Goal: Task Accomplishment & Management: Complete application form

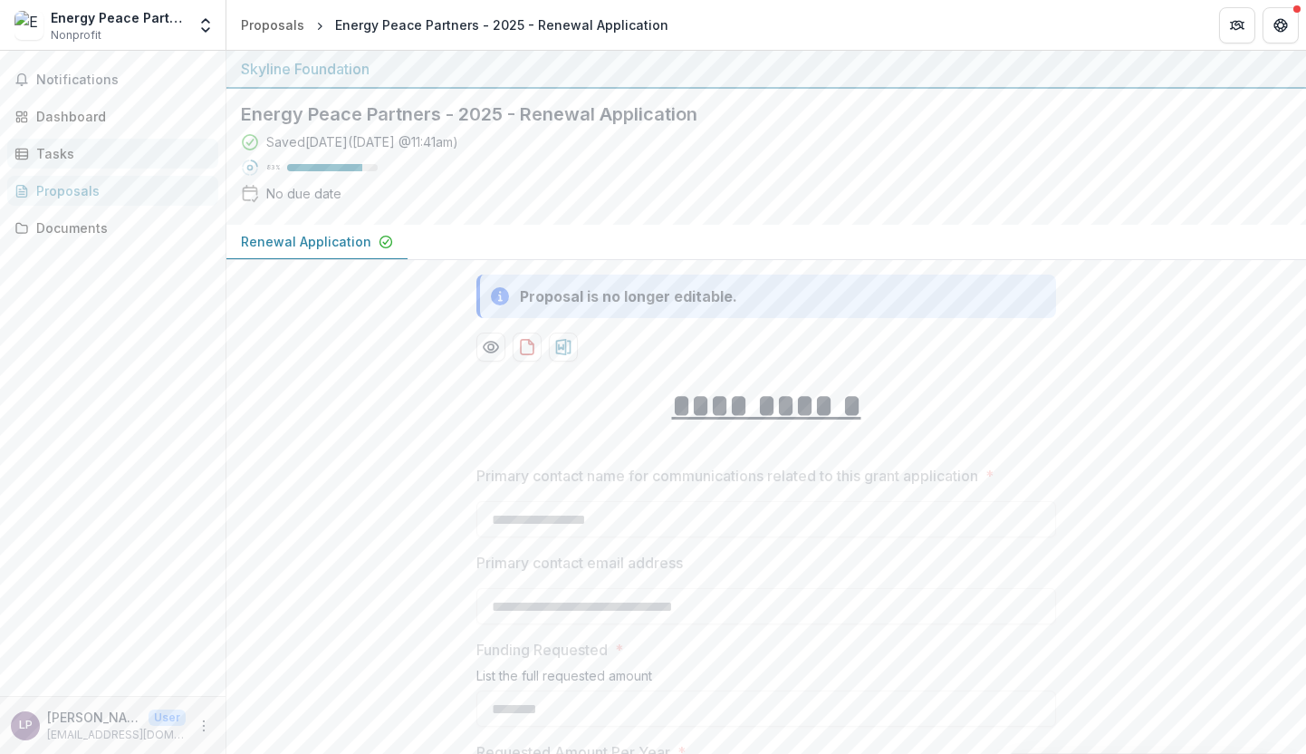
click at [64, 160] on div "Tasks" at bounding box center [120, 153] width 168 height 19
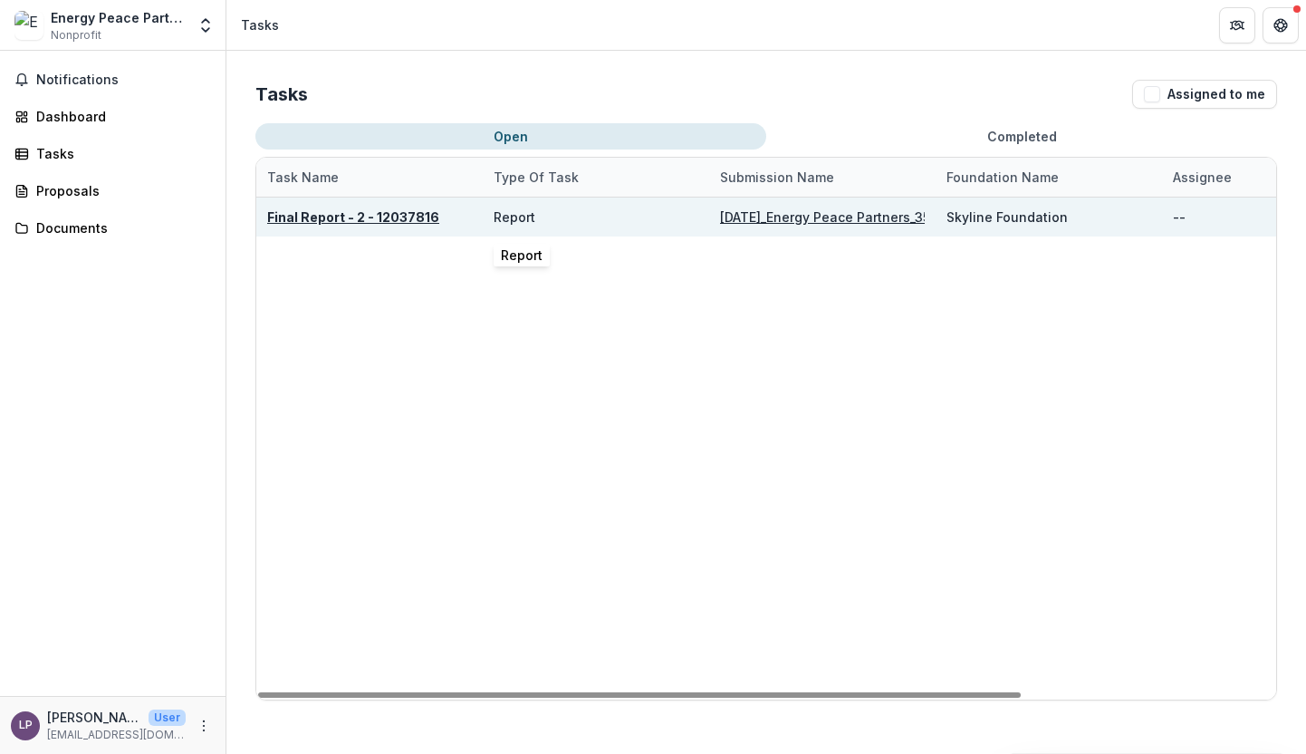
click at [511, 225] on div "Report" at bounding box center [515, 216] width 42 height 19
click at [385, 218] on u "Final Report - 2 - 12037816" at bounding box center [353, 216] width 172 height 15
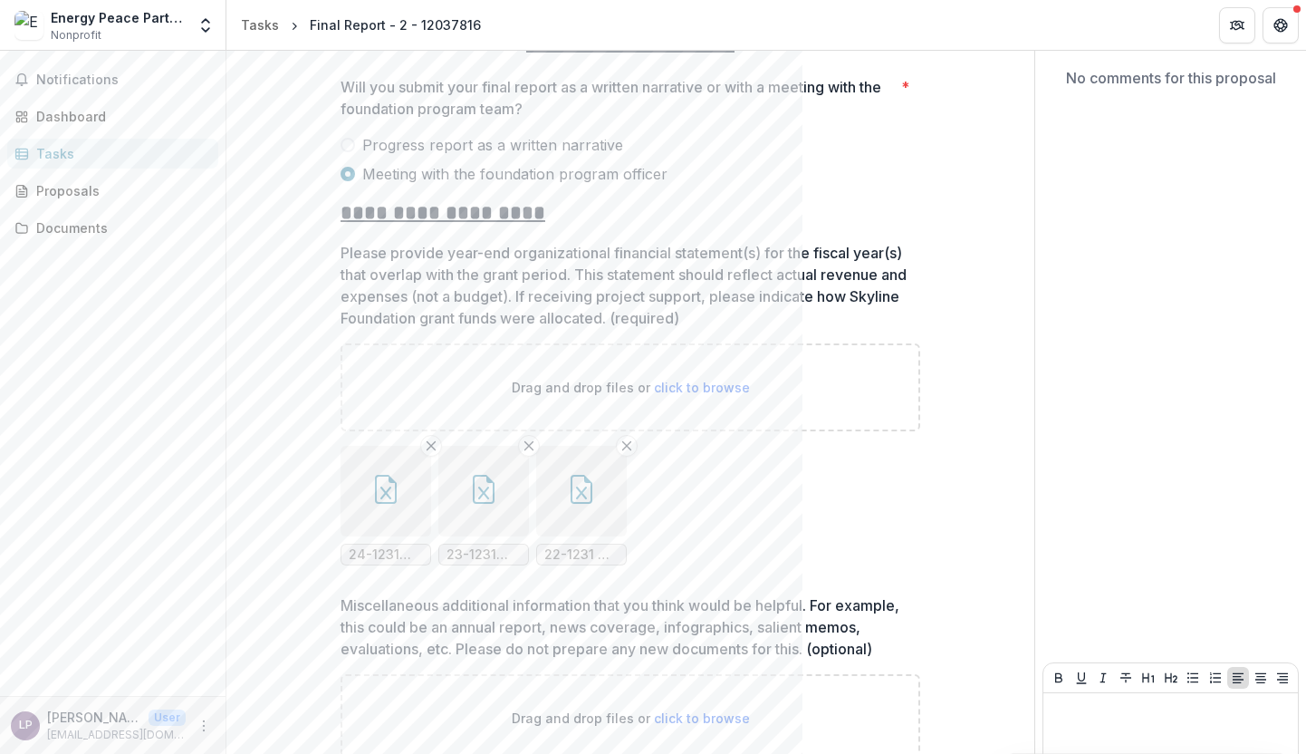
scroll to position [205, 0]
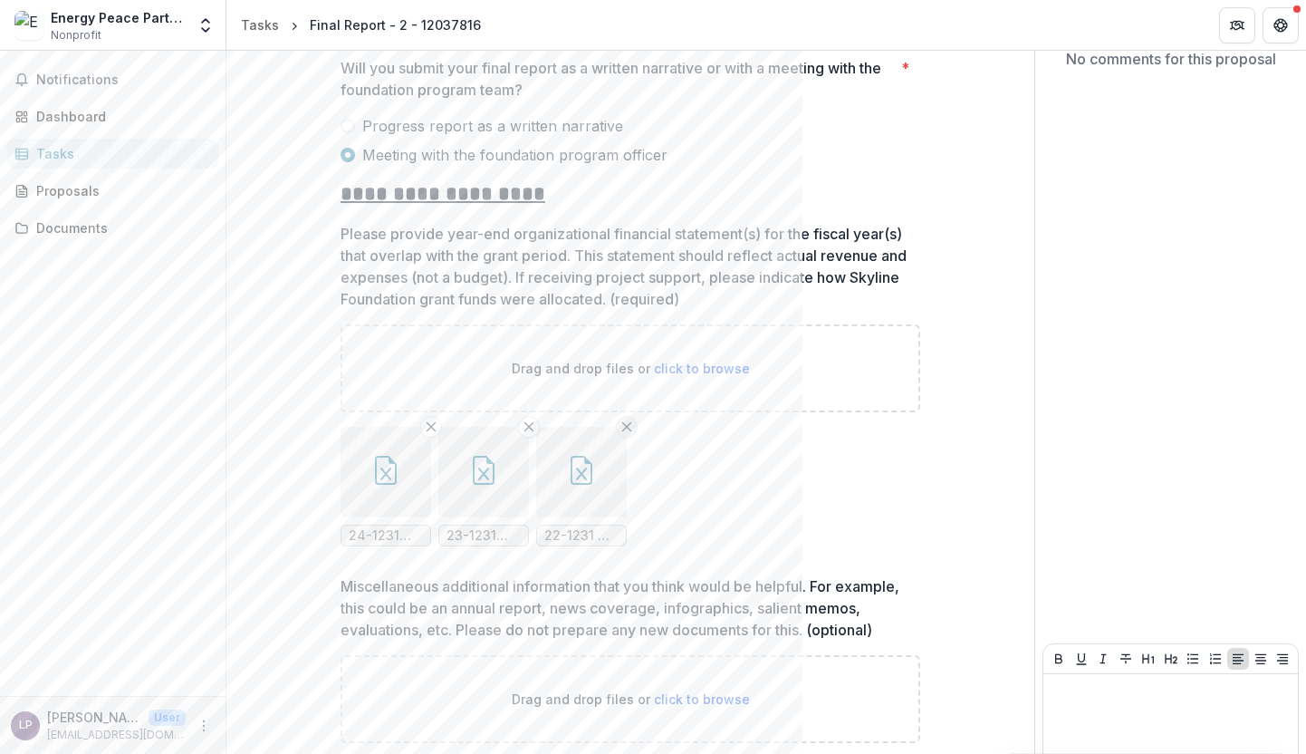
click at [629, 422] on icon "Remove File" at bounding box center [627, 426] width 14 height 14
click at [531, 422] on icon "Remove File" at bounding box center [529, 426] width 14 height 14
click at [427, 422] on icon "Remove File" at bounding box center [431, 426] width 14 height 14
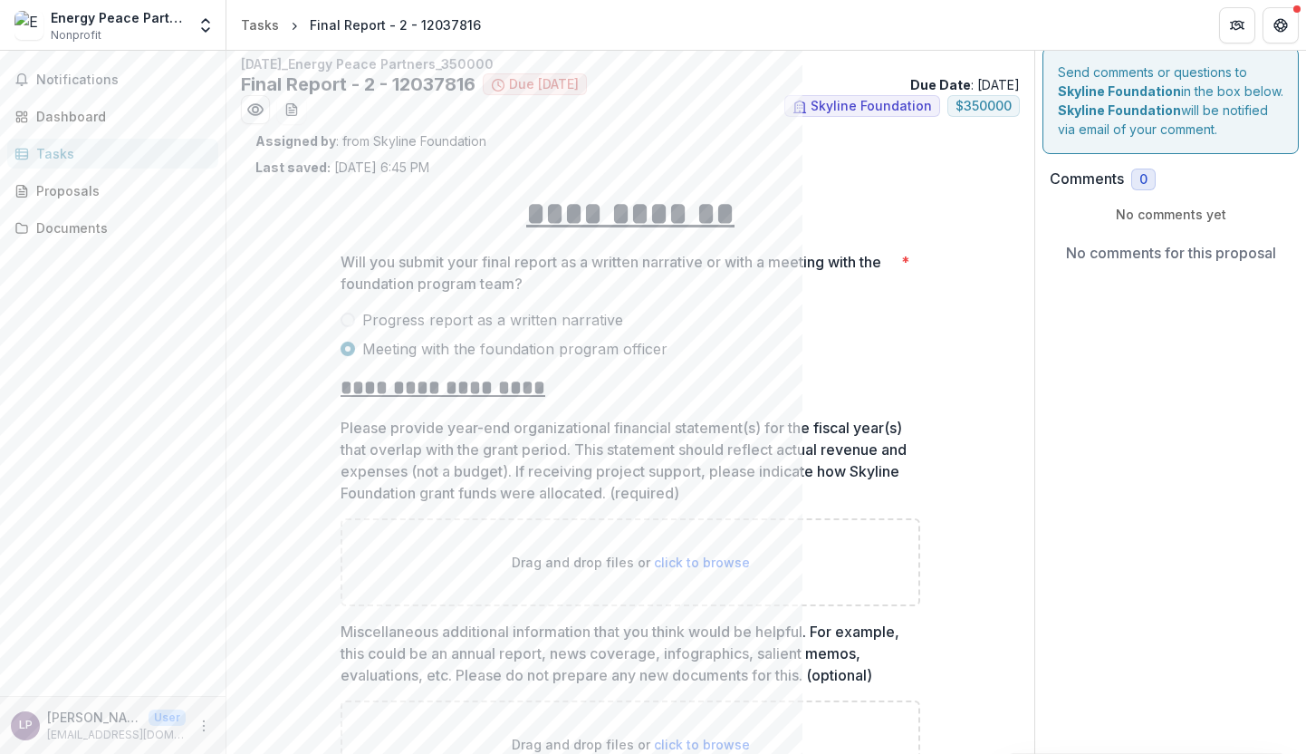
scroll to position [271, 0]
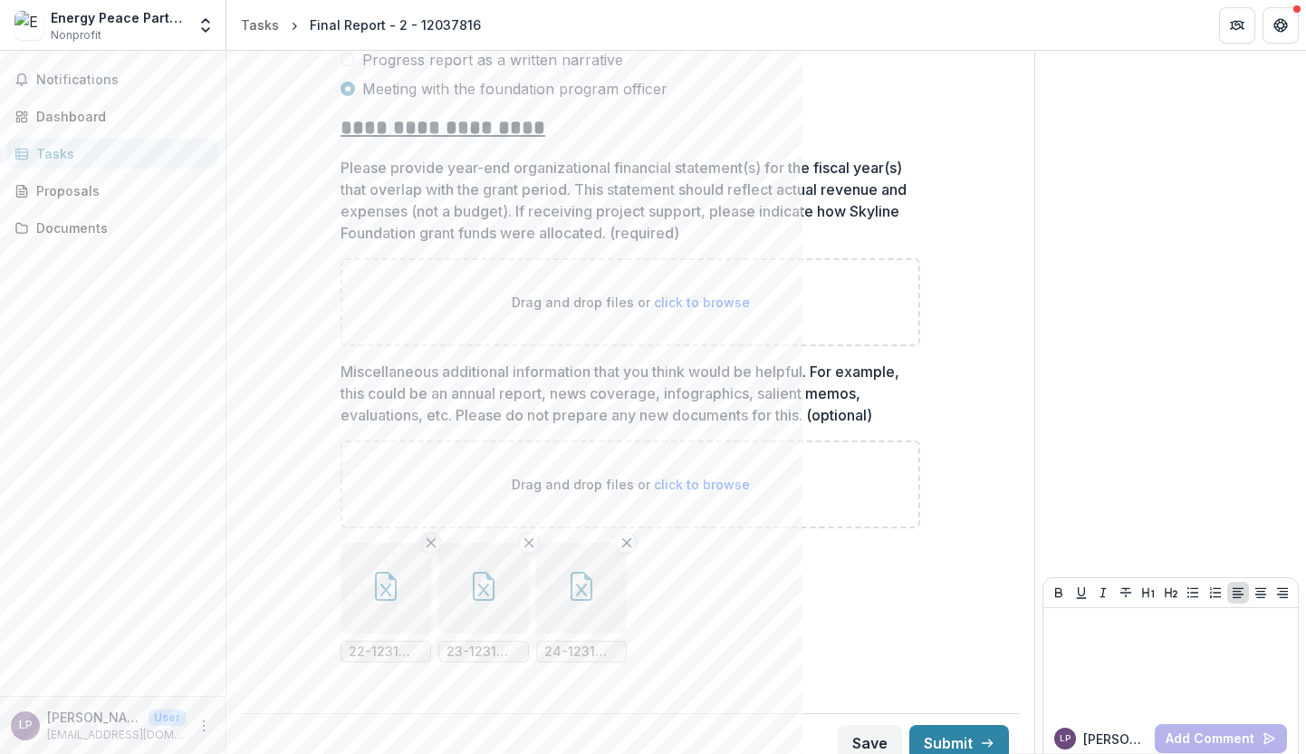
click at [428, 542] on line "Remove File" at bounding box center [432, 543] width 8 height 8
click at [429, 544] on icon "Remove File" at bounding box center [431, 542] width 14 height 14
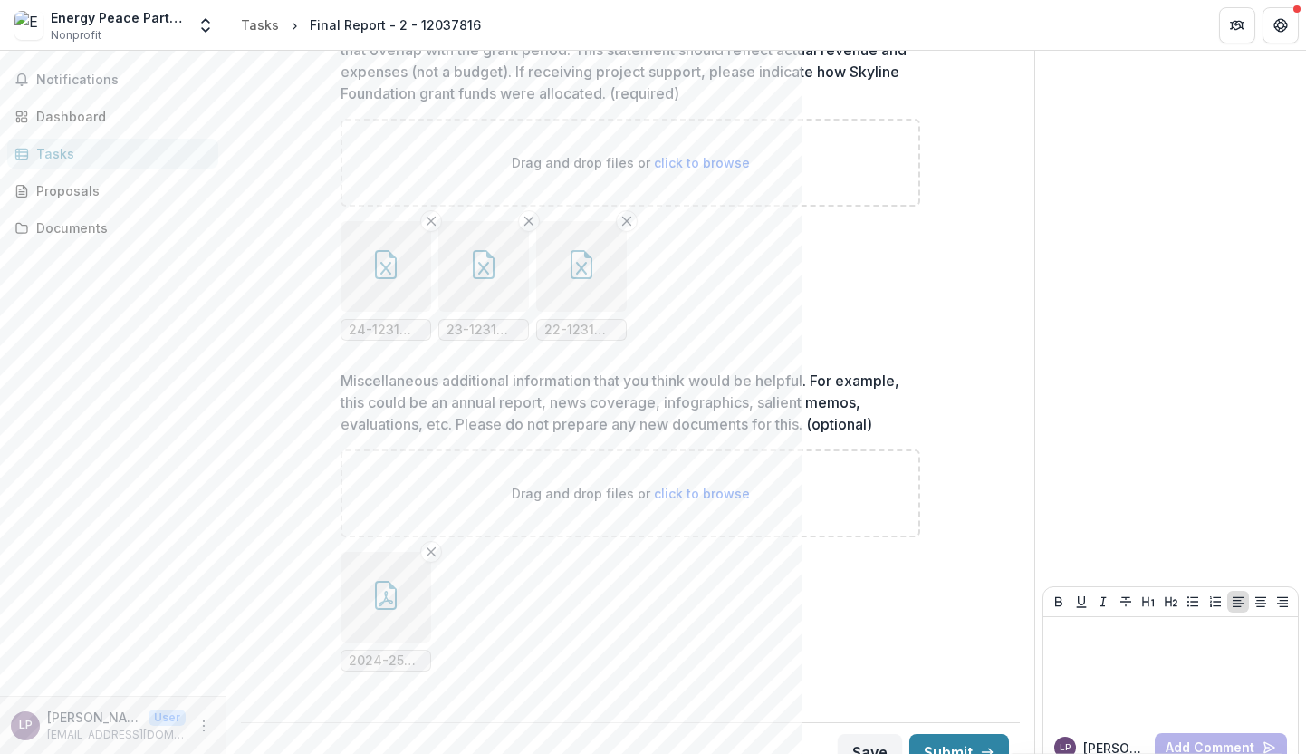
scroll to position [437, 0]
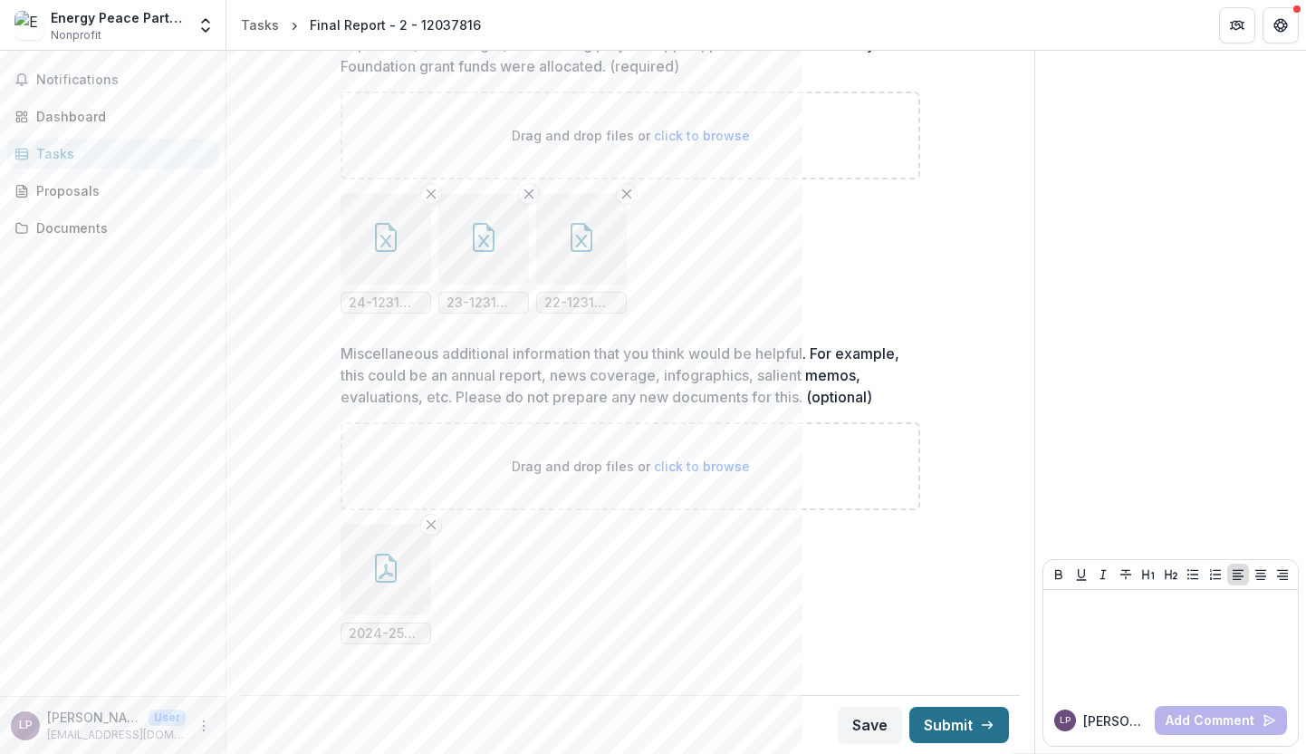
click at [930, 724] on button "Submit" at bounding box center [959, 724] width 100 height 36
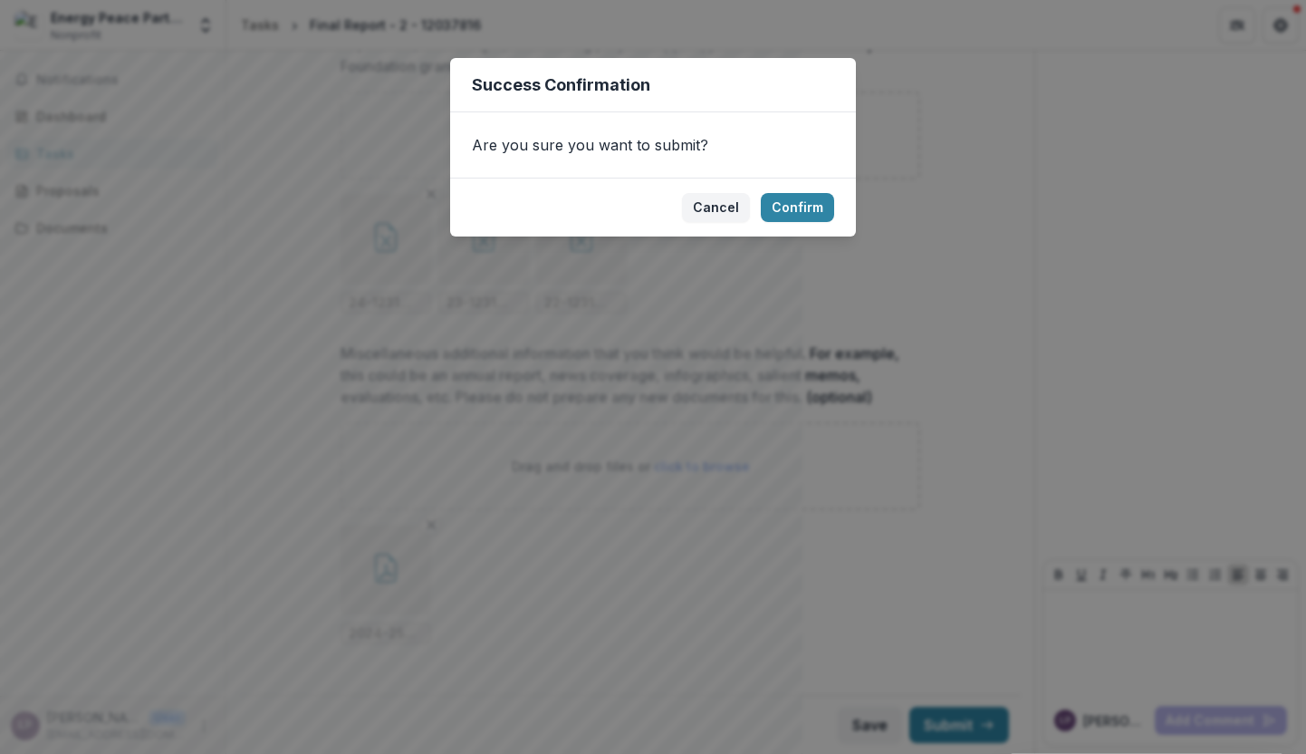
click at [733, 336] on div "Success Confirmation Are you sure you want to submit? Cancel Confirm" at bounding box center [653, 377] width 1306 height 754
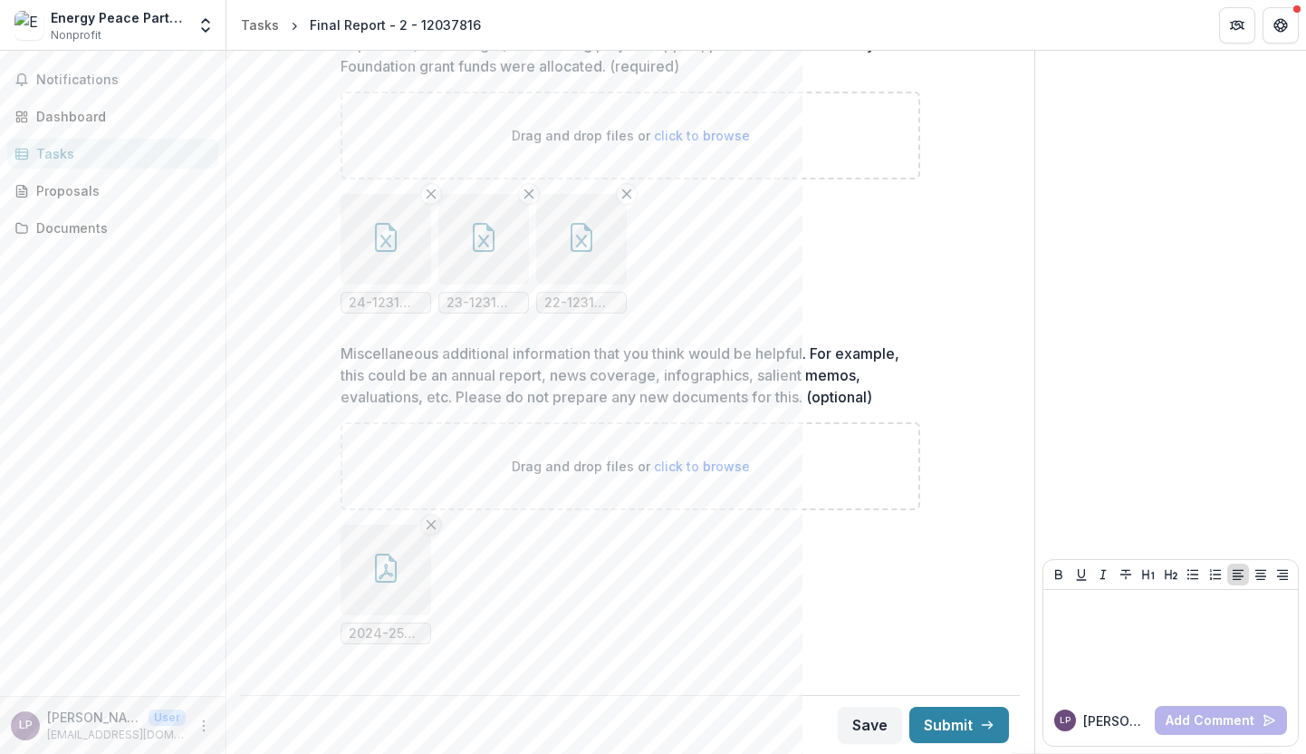
click at [428, 524] on line "Remove File" at bounding box center [432, 525] width 8 height 8
click at [936, 726] on button "Submit" at bounding box center [959, 724] width 100 height 36
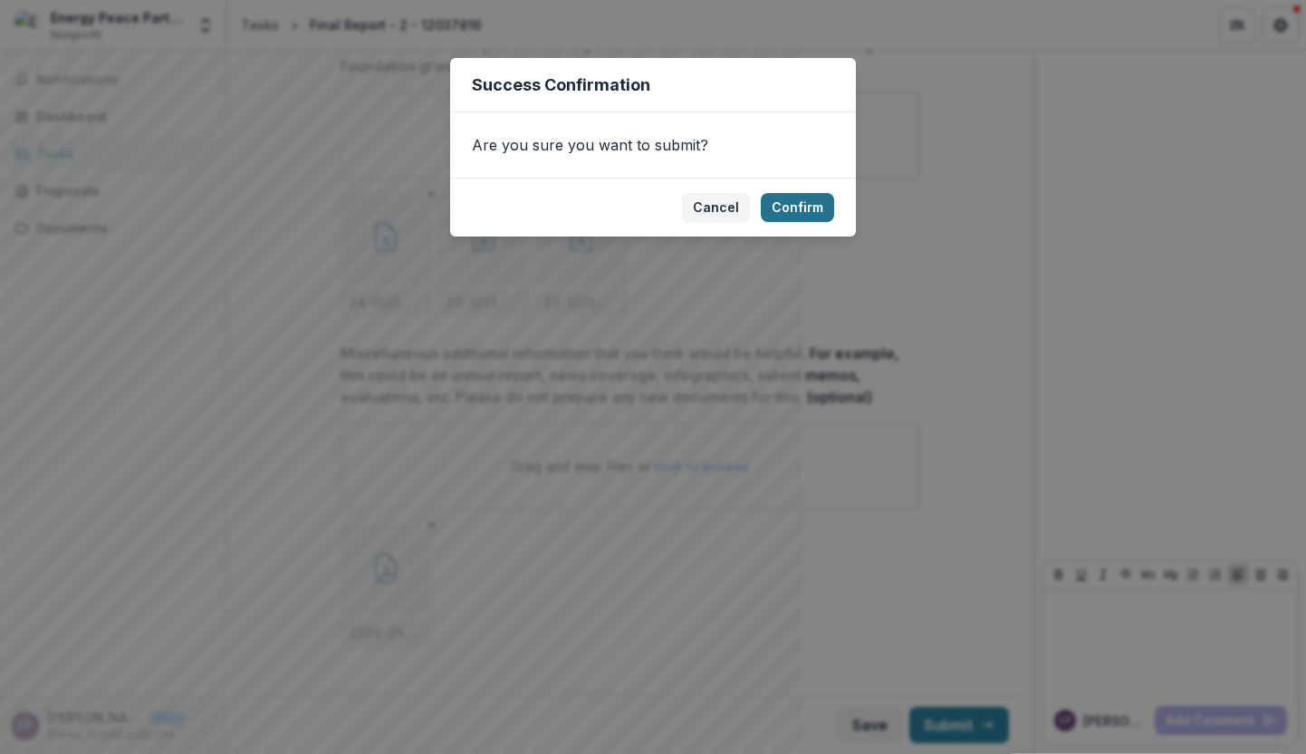
click at [815, 205] on button "Confirm" at bounding box center [797, 207] width 73 height 29
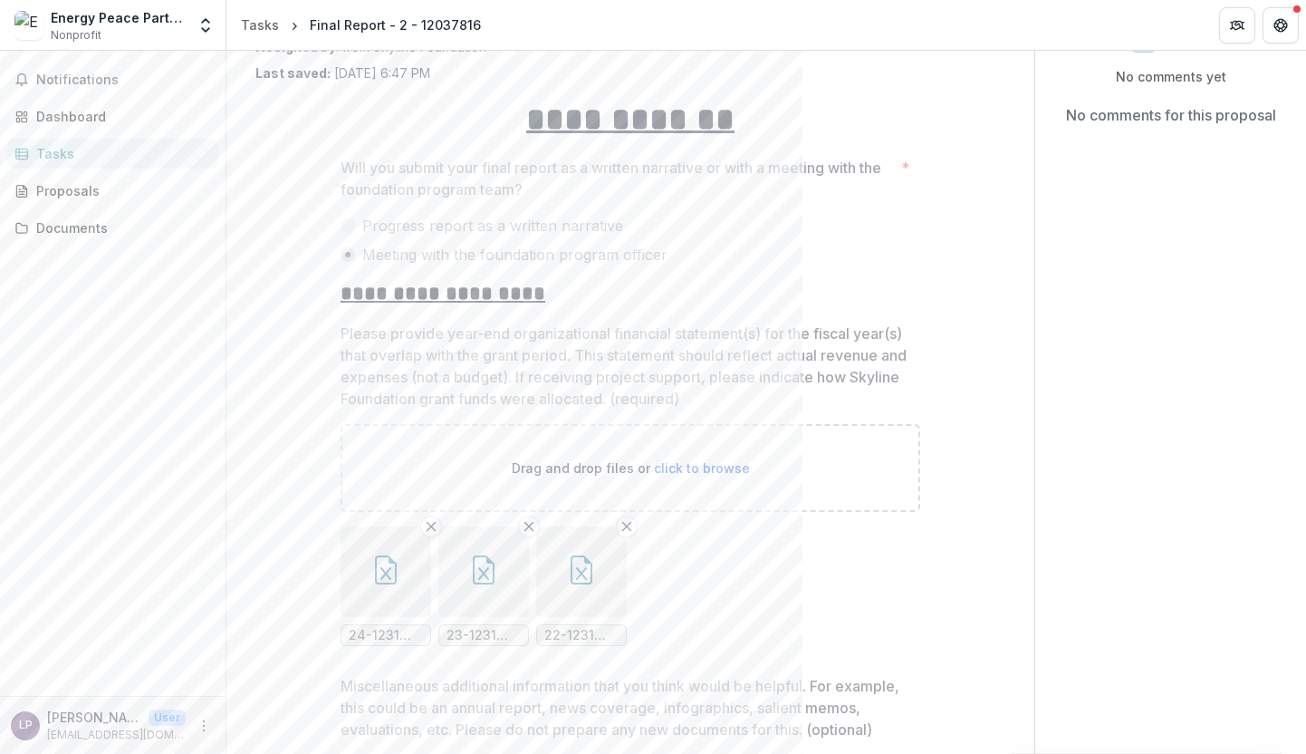
scroll to position [138, 0]
